Goal: Find contact information: Find contact information

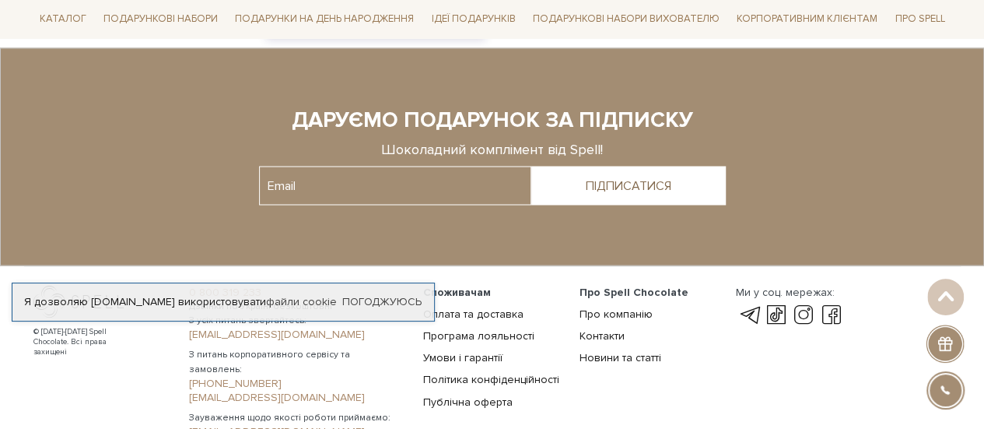
scroll to position [1421, 0]
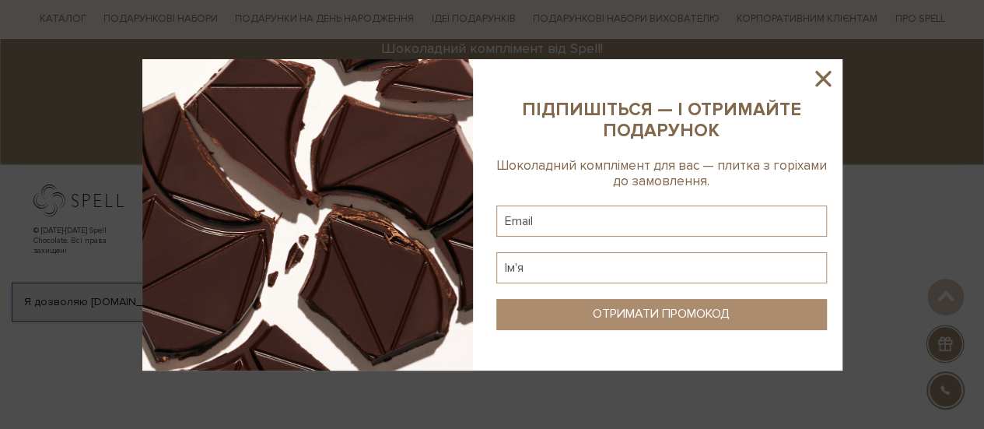
click at [825, 86] on icon at bounding box center [823, 78] width 26 height 26
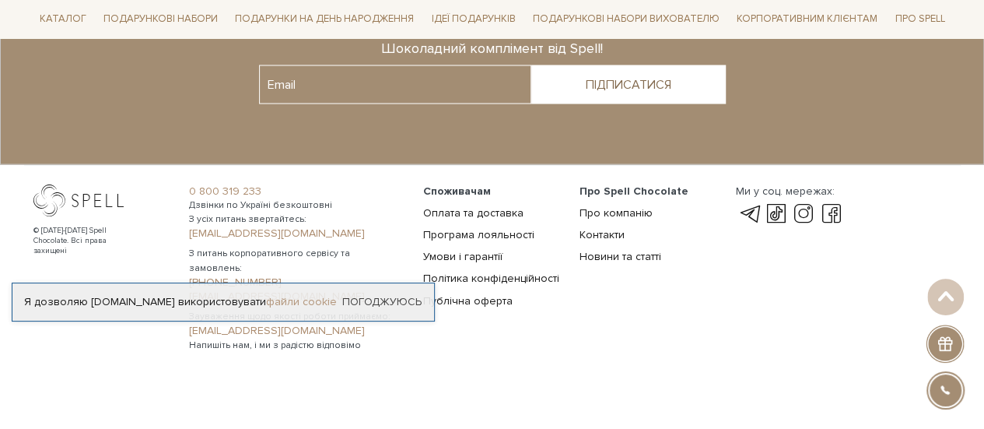
click at [286, 301] on link "файли cookie" at bounding box center [301, 301] width 71 height 13
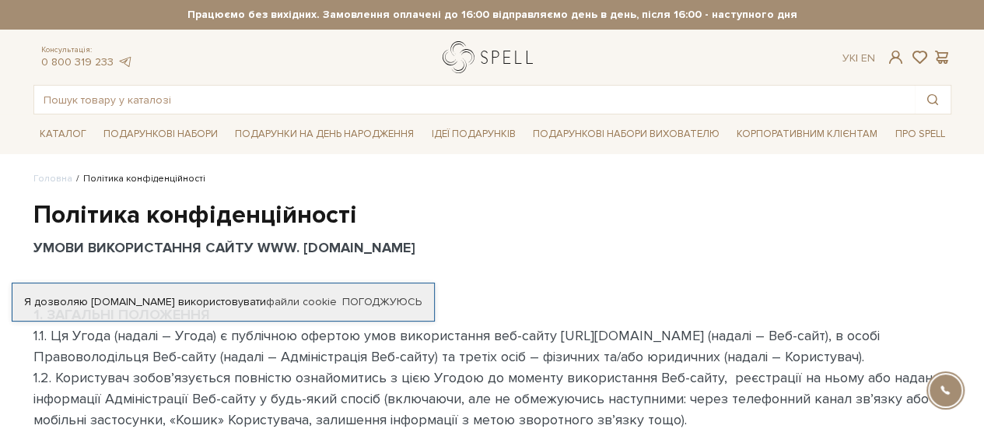
click at [515, 48] on link "logo" at bounding box center [491, 57] width 97 height 32
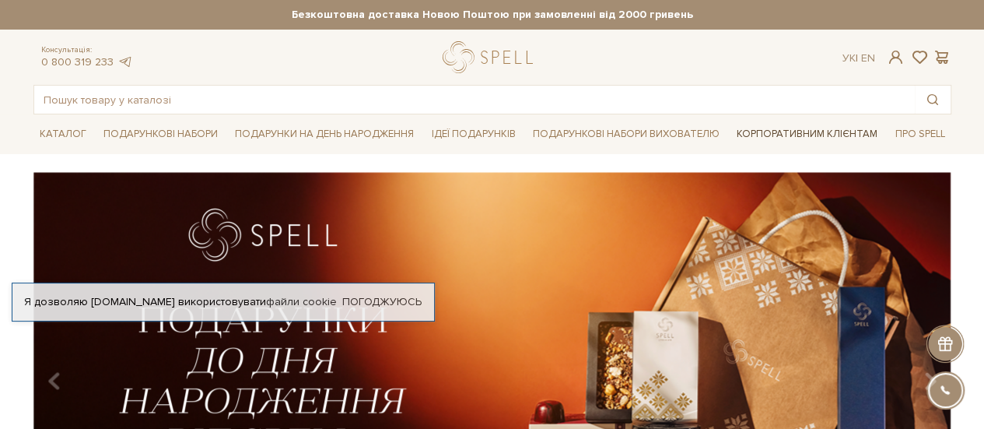
click at [804, 136] on link "Корпоративним клієнтам" at bounding box center [807, 134] width 153 height 26
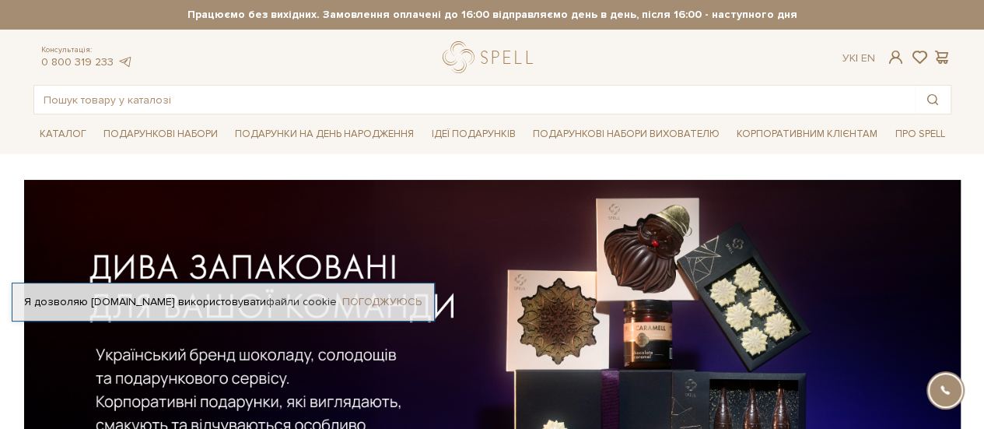
click at [400, 298] on link "Погоджуюсь" at bounding box center [381, 302] width 79 height 14
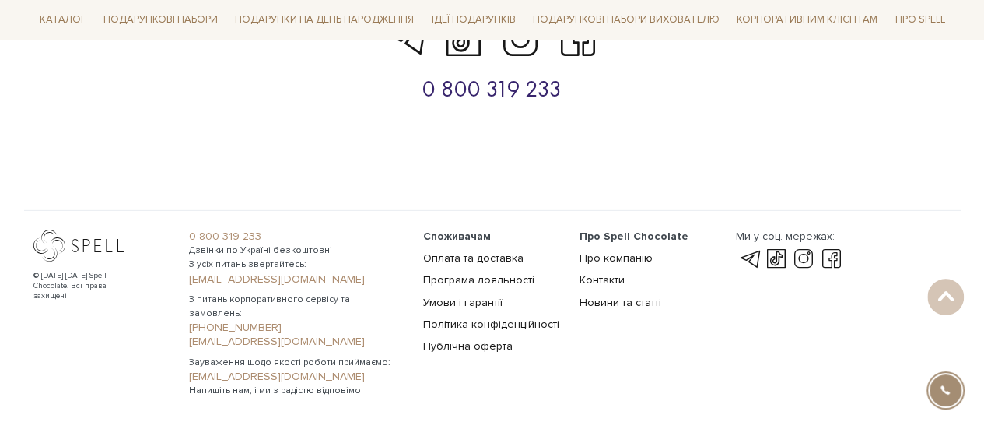
scroll to position [5279, 0]
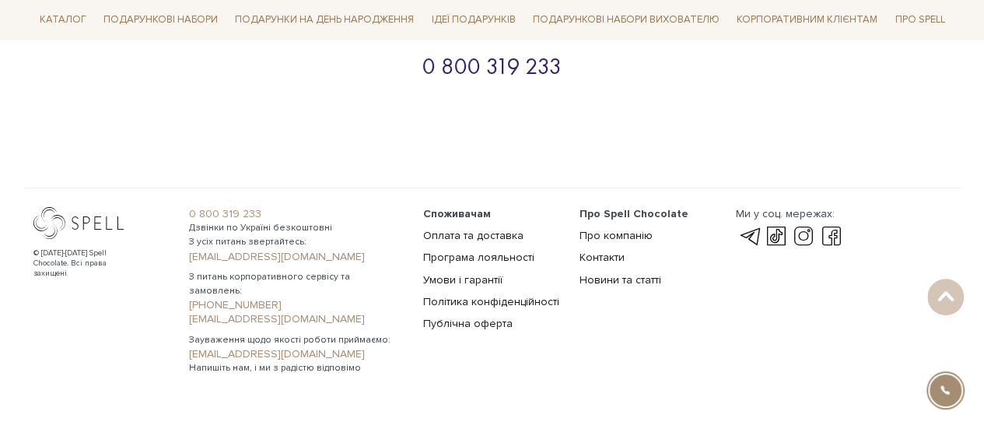
click at [260, 312] on link "[EMAIL_ADDRESS][DOMAIN_NAME]" at bounding box center [297, 319] width 216 height 14
drag, startPoint x: 187, startPoint y: 230, endPoint x: 328, endPoint y: 232, distance: 141.6
click at [328, 232] on div "0 800 319 233 Дзвінки по Україні безкоштовні З усіх питань звертайтесь: [EMAIL_…" at bounding box center [297, 291] width 234 height 168
copy link "[EMAIL_ADDRESS][DOMAIN_NAME]"
click at [661, 317] on div "Про Spell Chocolate Про компанію Контакти Новини та статті" at bounding box center [648, 291] width 156 height 168
